Goal: Navigation & Orientation: Find specific page/section

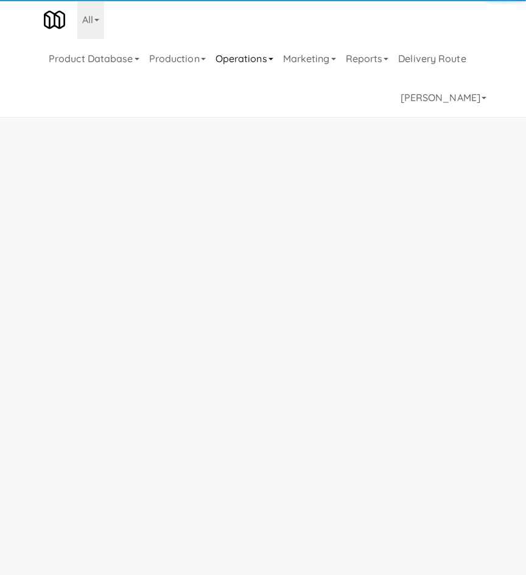
click at [241, 50] on link "Operations" at bounding box center [245, 58] width 68 height 39
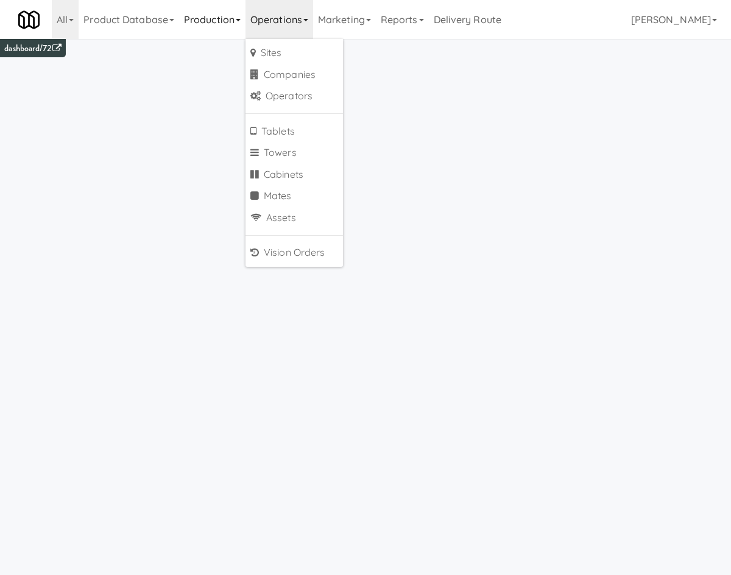
click at [231, 35] on link "Production" at bounding box center [212, 19] width 66 height 39
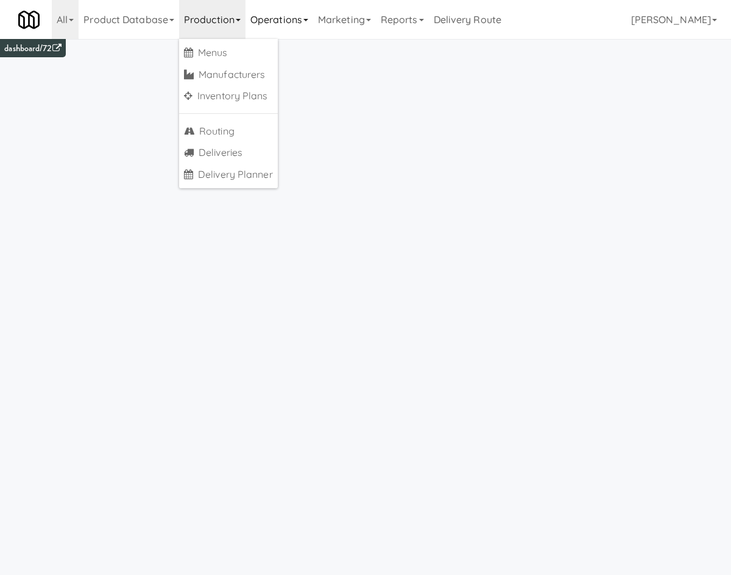
drag, startPoint x: 301, startPoint y: 4, endPoint x: 300, endPoint y: 32, distance: 28.7
click at [301, 12] on link "Operations" at bounding box center [280, 19] width 68 height 39
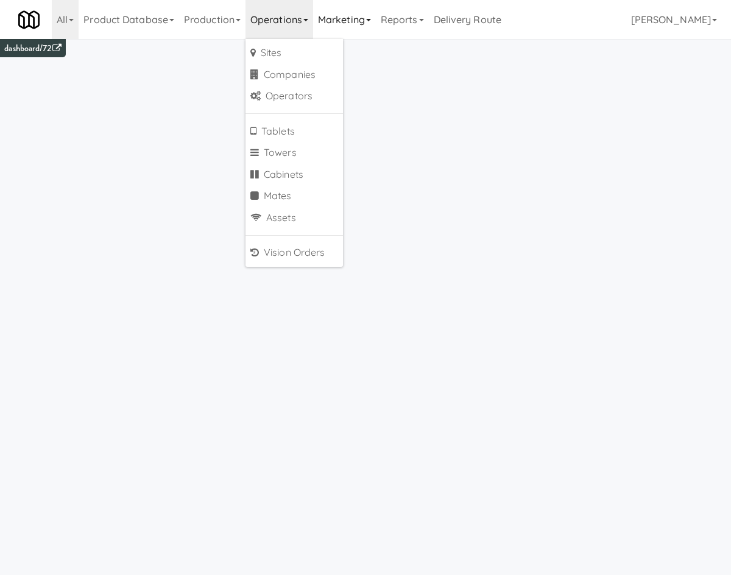
click at [352, 20] on link "Marketing" at bounding box center [344, 19] width 63 height 39
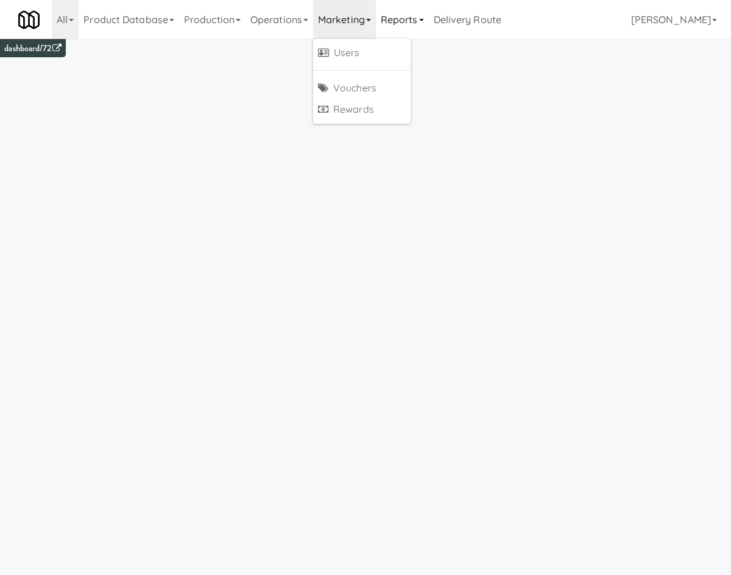
drag, startPoint x: 396, startPoint y: 9, endPoint x: 386, endPoint y: 39, distance: 31.4
click at [396, 10] on link "Reports" at bounding box center [402, 19] width 53 height 39
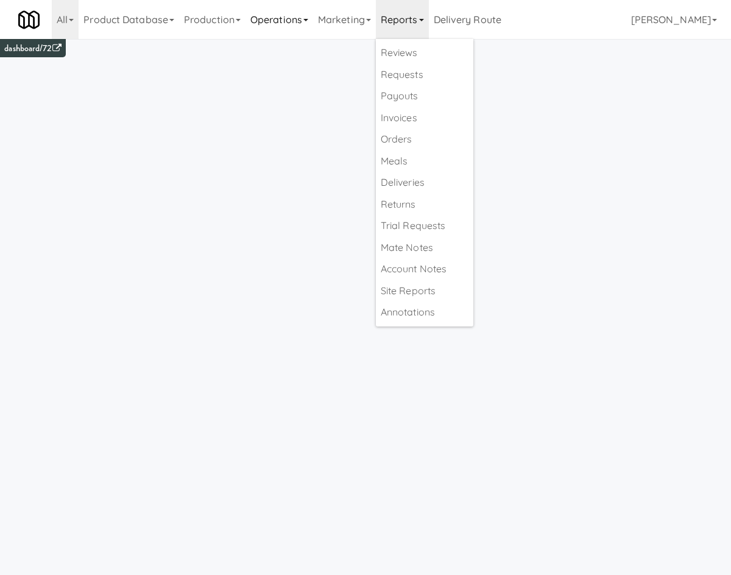
click at [289, 35] on link "Operations" at bounding box center [280, 19] width 68 height 39
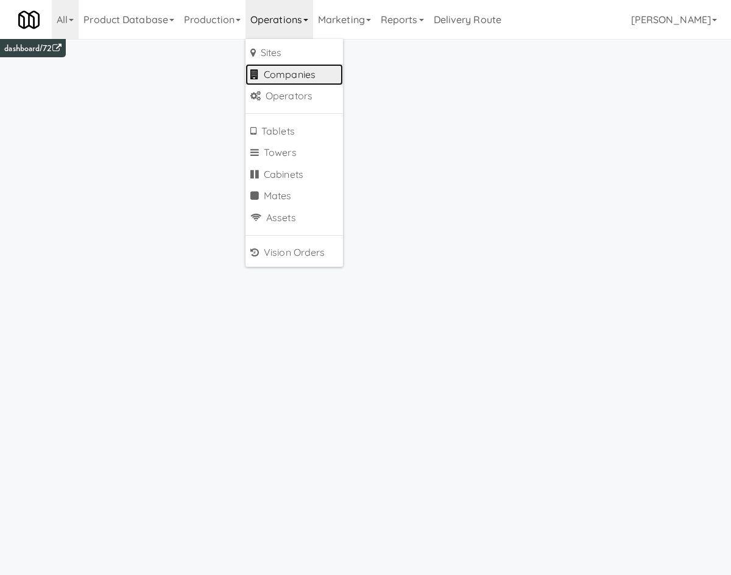
click at [321, 64] on link "Companies" at bounding box center [294, 75] width 97 height 22
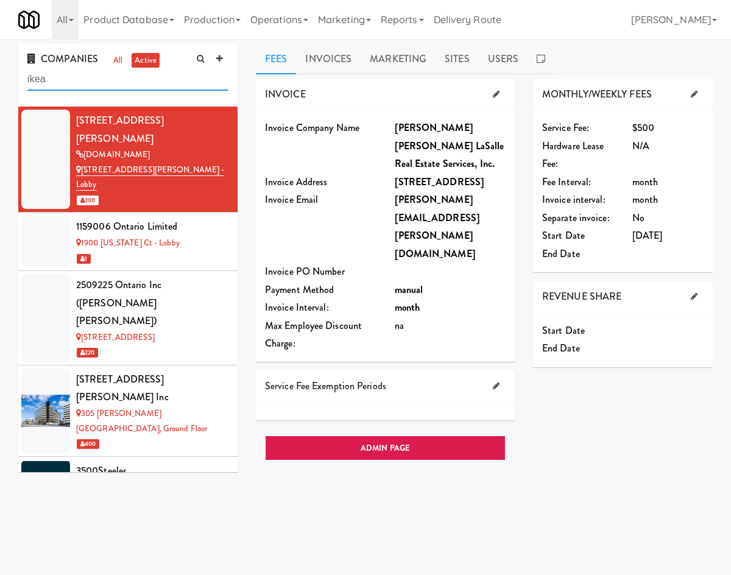
type input "ikea"
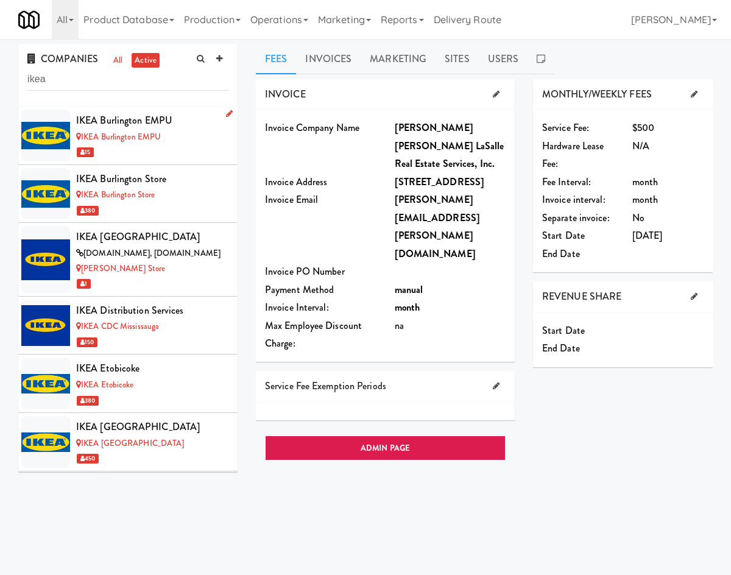
click at [188, 150] on div "15" at bounding box center [152, 151] width 152 height 15
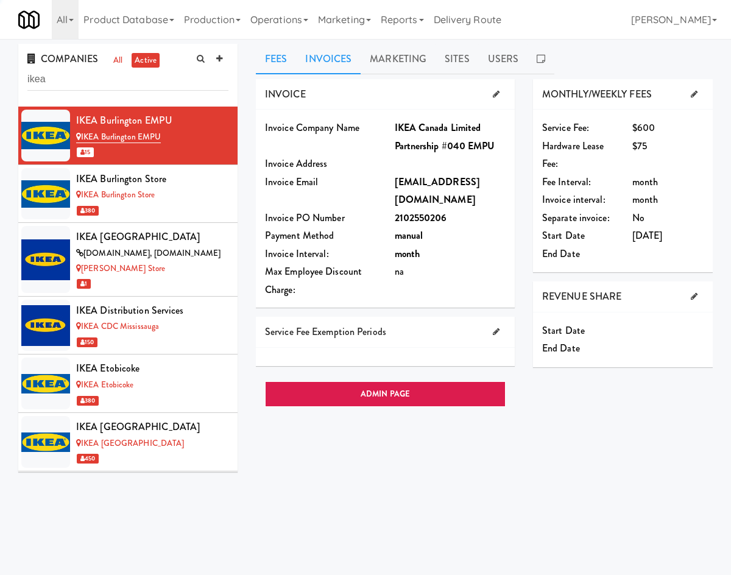
click at [345, 64] on link "Invoices" at bounding box center [328, 59] width 65 height 30
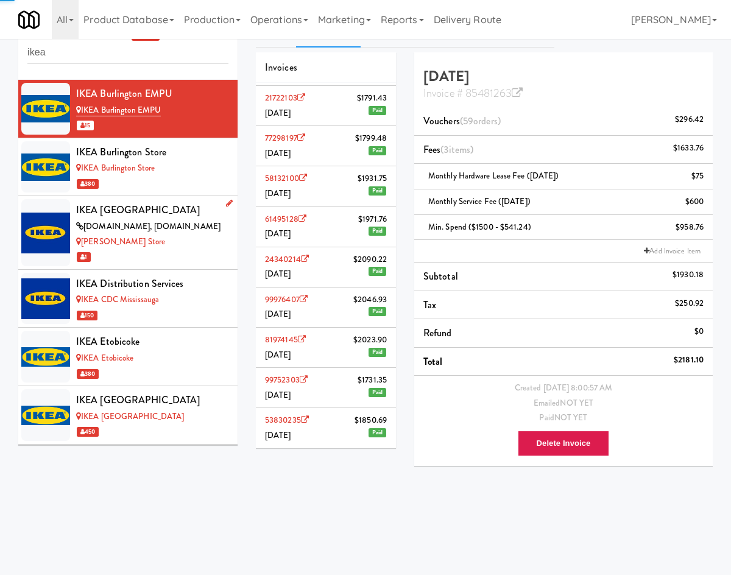
scroll to position [39, 0]
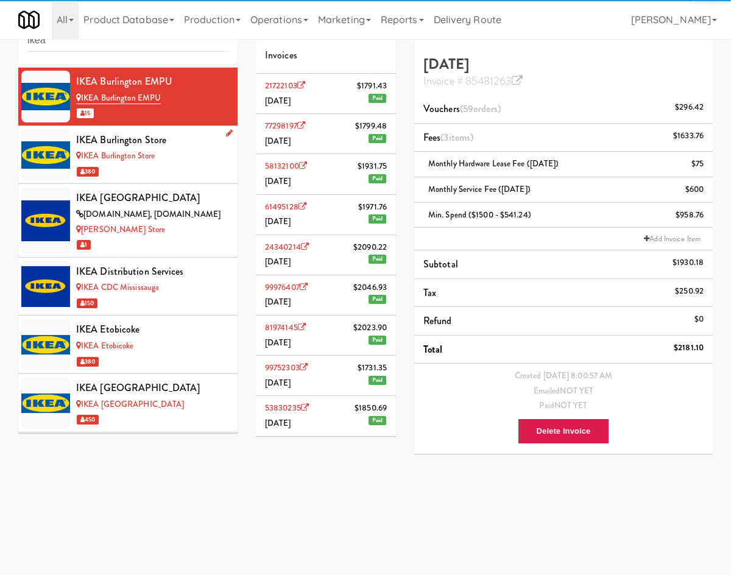
click at [178, 175] on div "380" at bounding box center [152, 171] width 152 height 15
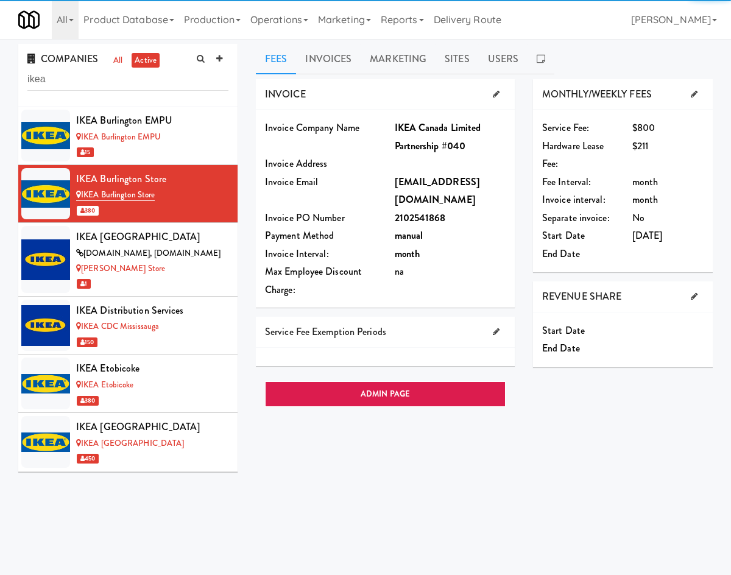
click at [324, 74] on div "Fees Invoices Marketing Sites Users INVOICE Invoice Company Name IKEA Canada Li…" at bounding box center [484, 290] width 457 height 492
drag, startPoint x: 326, startPoint y: 65, endPoint x: 317, endPoint y: 99, distance: 35.8
click at [326, 64] on link "Invoices" at bounding box center [328, 59] width 65 height 30
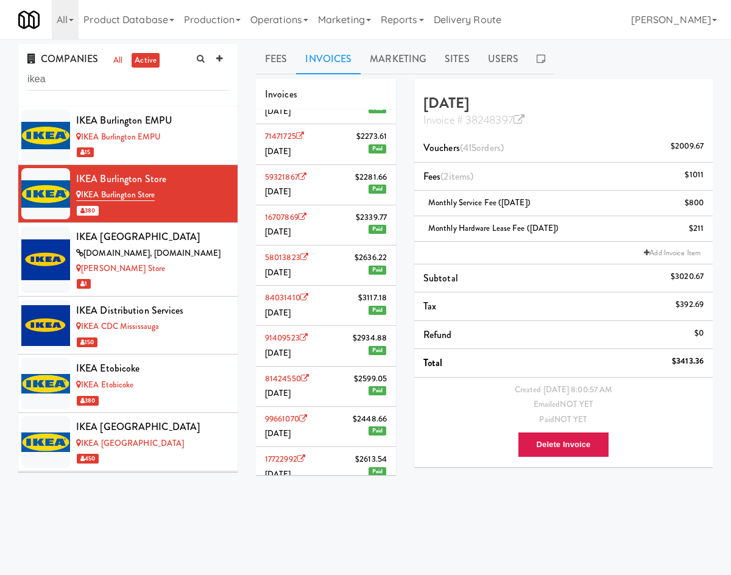
scroll to position [285, 0]
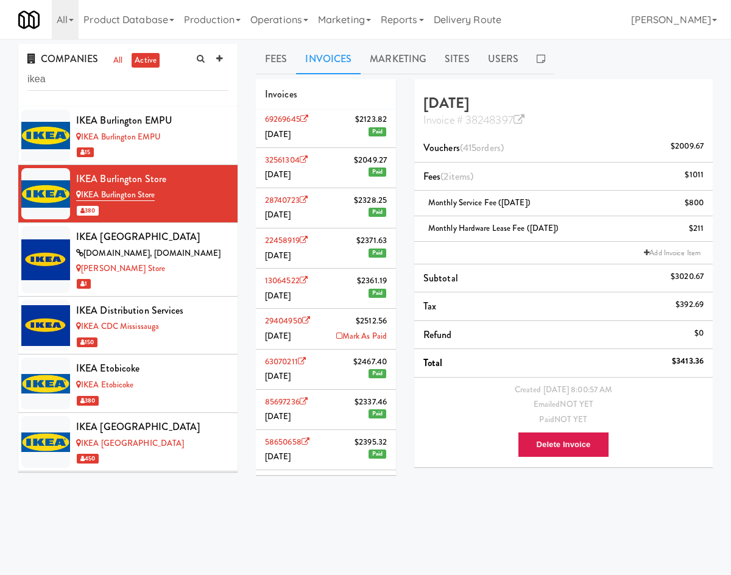
click at [314, 343] on li "29404950 $2512.56 August 2024 Mark As Paid" at bounding box center [326, 329] width 140 height 40
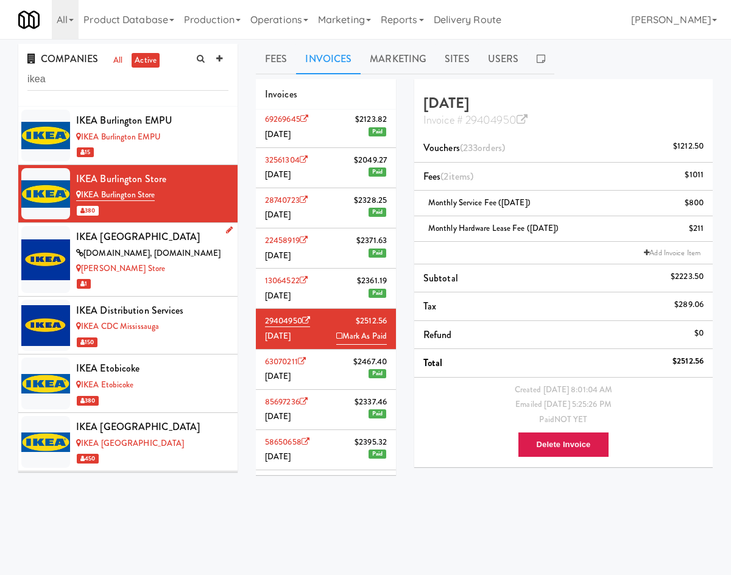
click at [210, 276] on div "1" at bounding box center [152, 283] width 152 height 15
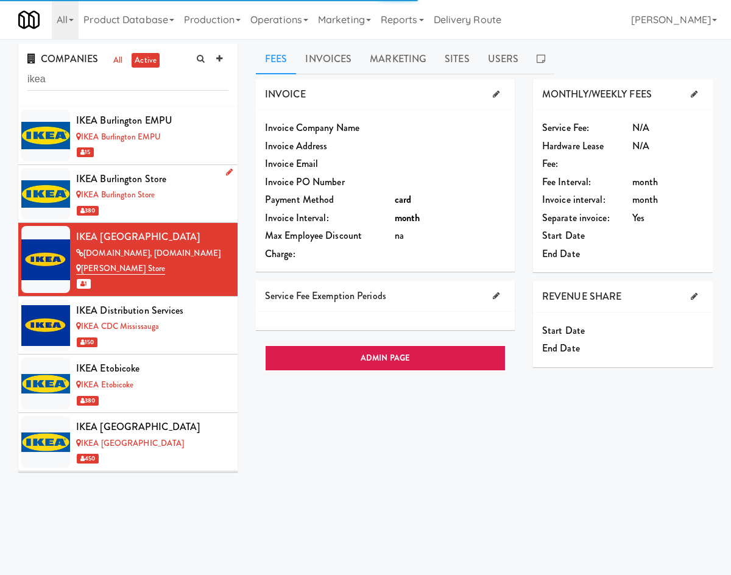
click at [191, 210] on div "380" at bounding box center [152, 210] width 152 height 15
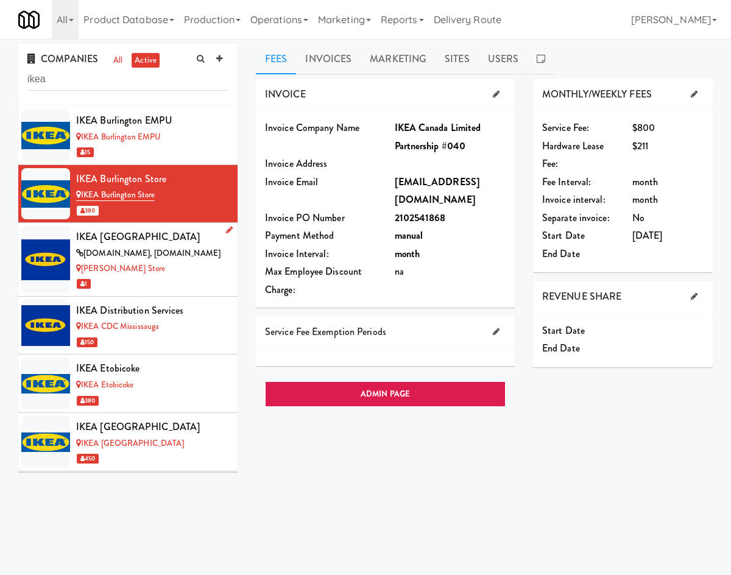
click at [183, 272] on div "IKEA Vaughan Store" at bounding box center [152, 268] width 152 height 15
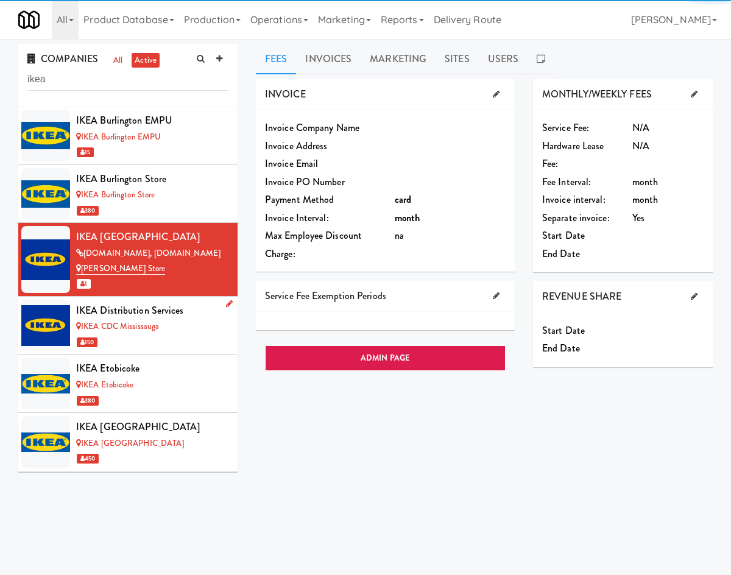
click at [177, 341] on div "150" at bounding box center [152, 342] width 152 height 15
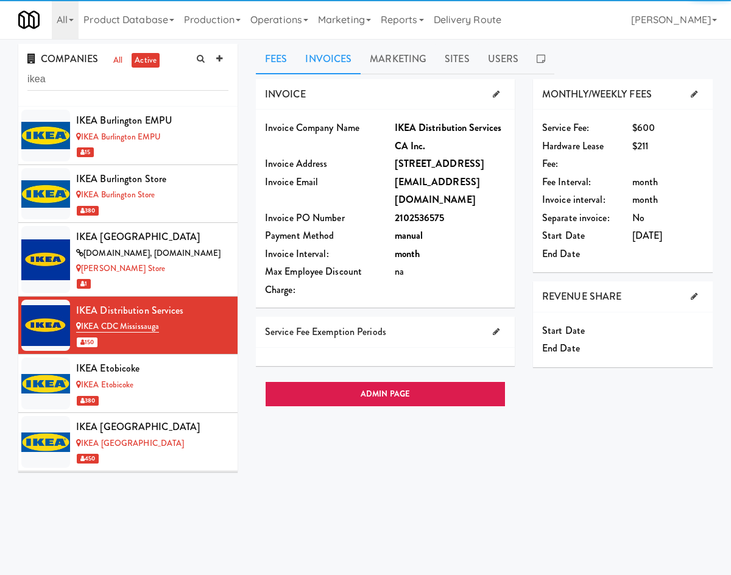
click at [322, 69] on link "Invoices" at bounding box center [328, 59] width 65 height 30
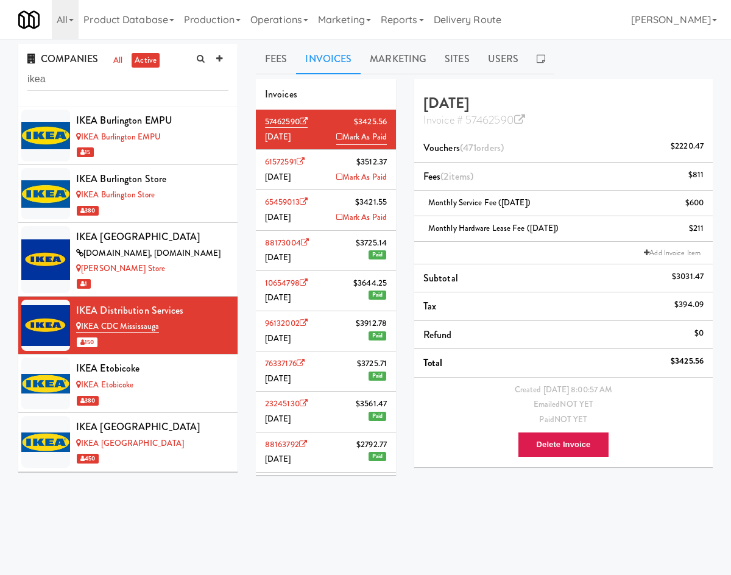
scroll to position [569, 0]
